Goal: Navigation & Orientation: Understand site structure

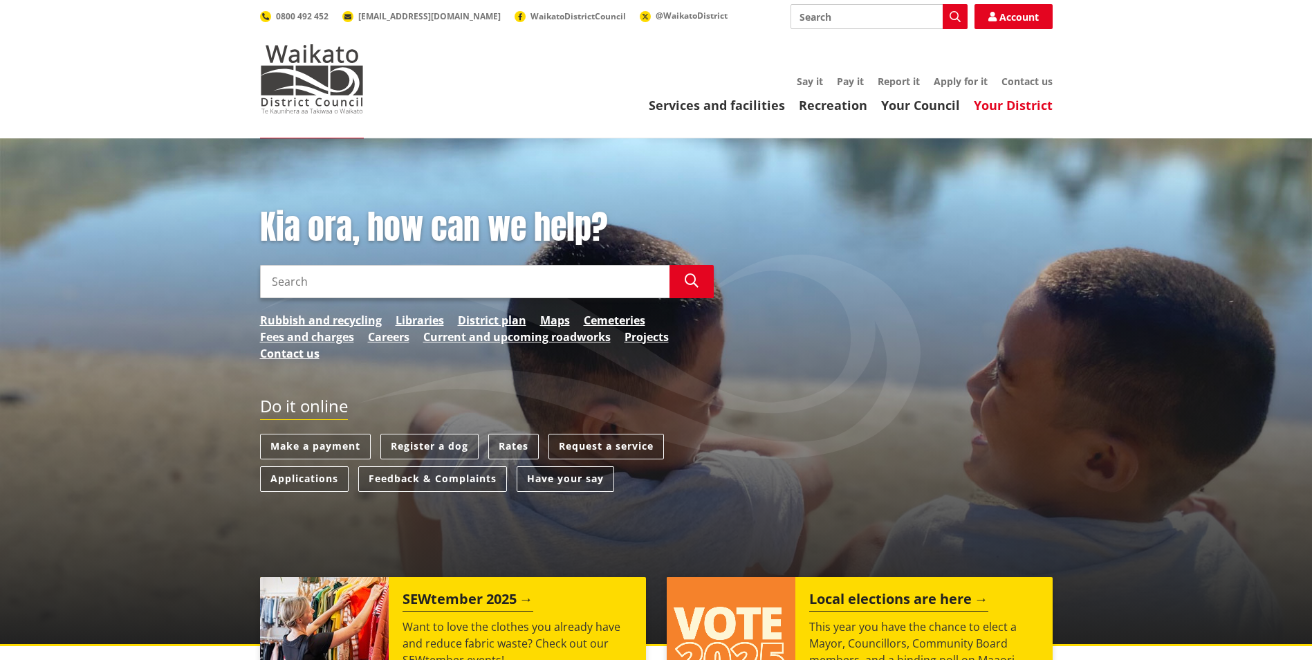
click at [1031, 109] on link "Your District" at bounding box center [1013, 105] width 79 height 17
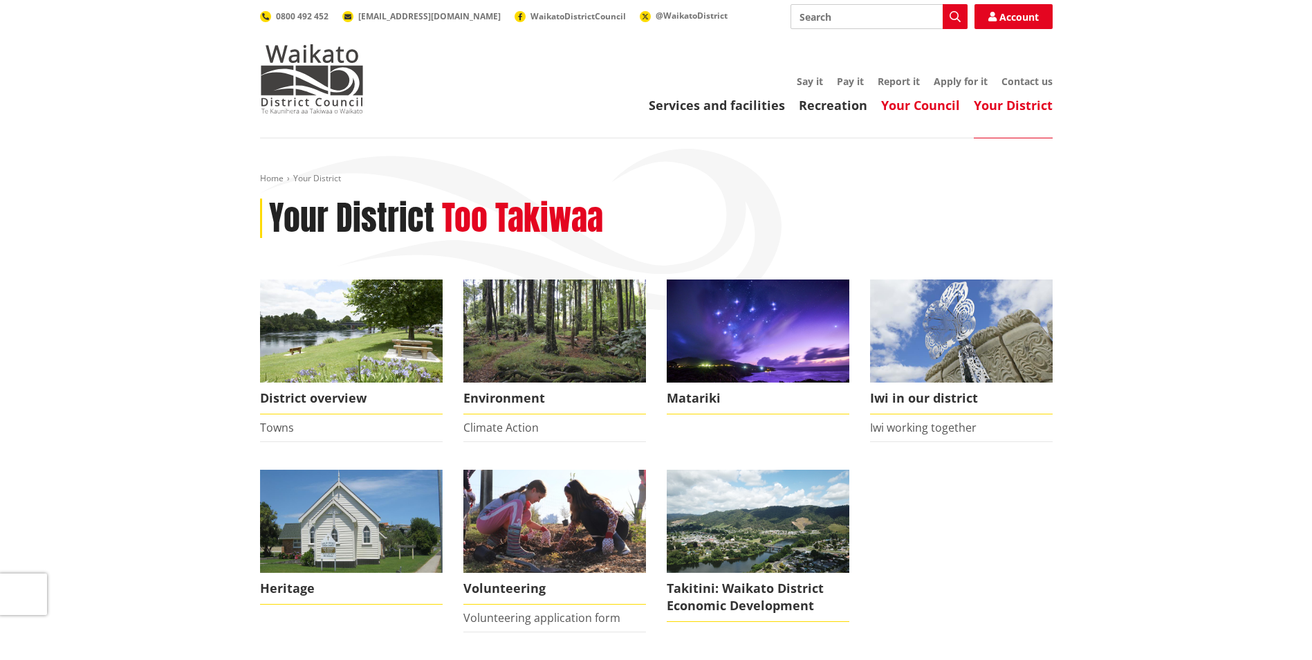
click at [919, 99] on link "Your Council" at bounding box center [920, 105] width 79 height 17
